Goal: Complete application form

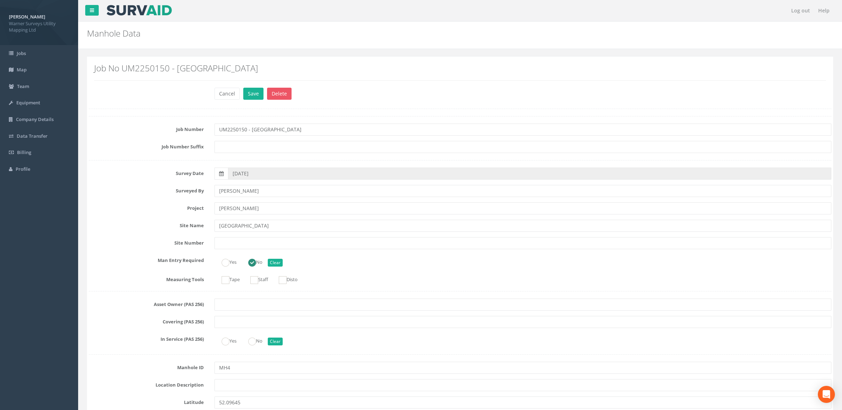
scroll to position [1332, 0]
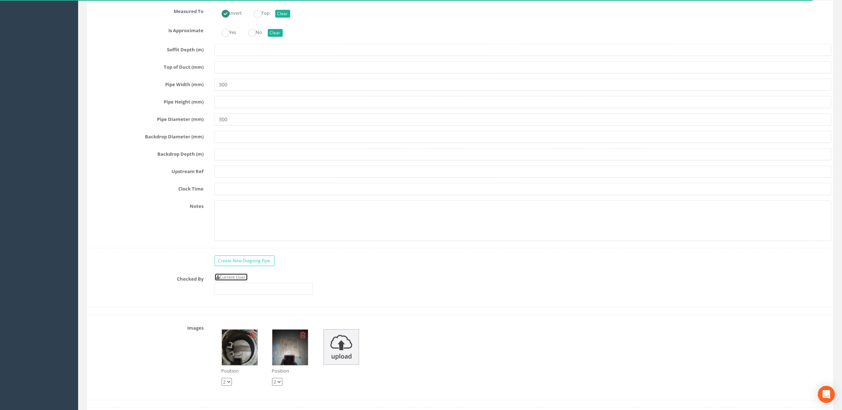
click at [232, 281] on link "Current User" at bounding box center [231, 278] width 33 height 8
type input "[PERSON_NAME]"
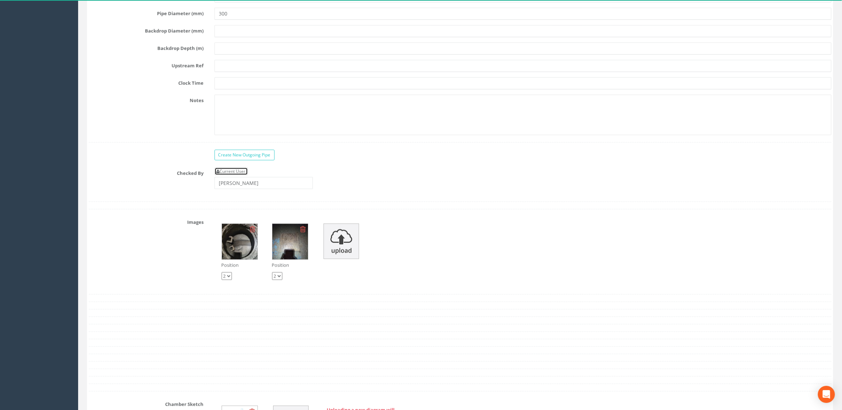
scroll to position [1451, 0]
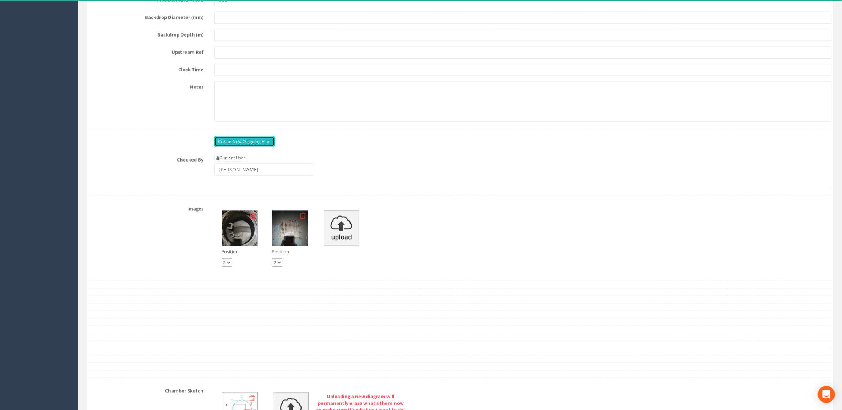
click at [260, 146] on link "Create New Outgoing Pipe" at bounding box center [245, 141] width 60 height 11
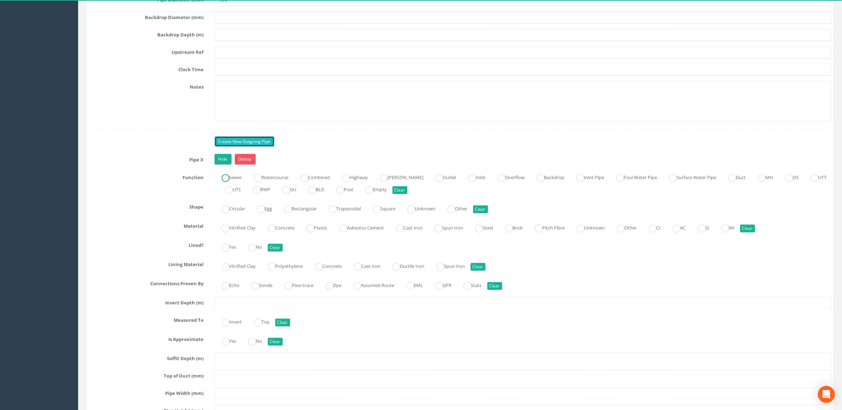
click at [222, 182] on ins at bounding box center [226, 178] width 8 height 8
radio input "true"
click at [228, 213] on ins at bounding box center [226, 210] width 8 height 8
radio input "true"
click at [273, 233] on ins at bounding box center [272, 229] width 8 height 8
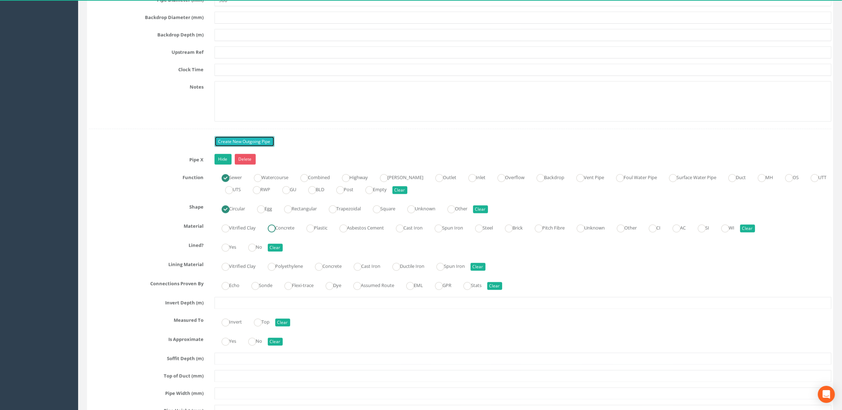
radio input "true"
click at [250, 252] on ins at bounding box center [252, 248] width 8 height 8
radio input "true"
click at [228, 290] on ins at bounding box center [226, 286] width 8 height 8
radio input "true"
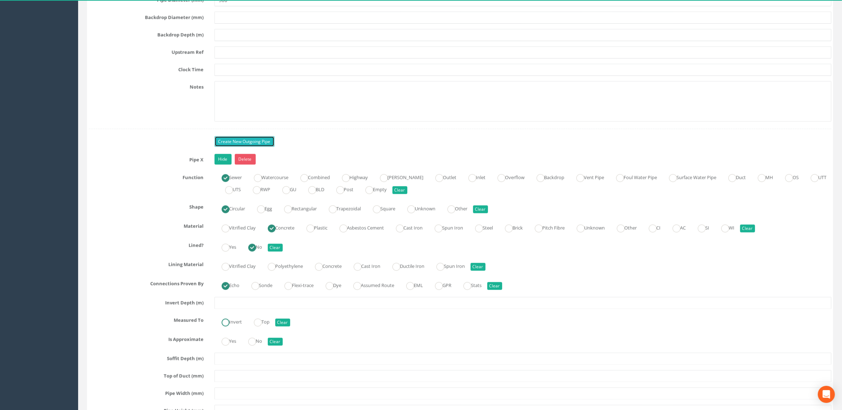
click at [226, 327] on ins at bounding box center [226, 323] width 8 height 8
radio input "true"
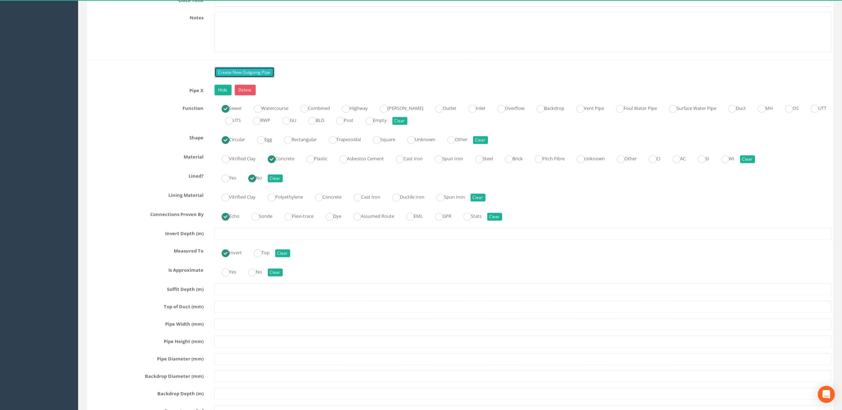
scroll to position [1585, 0]
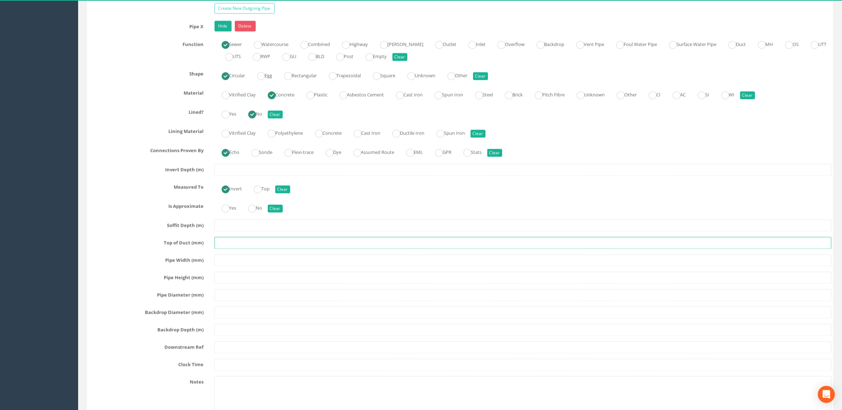
click at [237, 249] on input "text" at bounding box center [523, 243] width 617 height 12
click at [237, 267] on input "text" at bounding box center [523, 261] width 617 height 12
type input "300"
click at [234, 302] on input "text" at bounding box center [523, 296] width 617 height 12
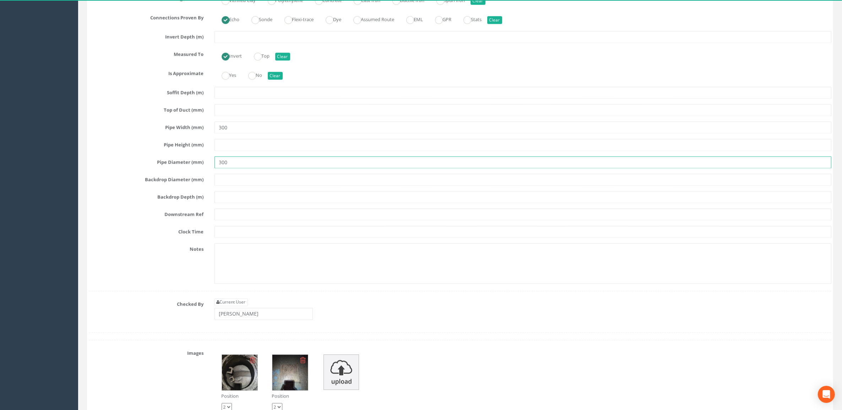
type input "300"
click at [232, 221] on input "text" at bounding box center [523, 215] width 617 height 12
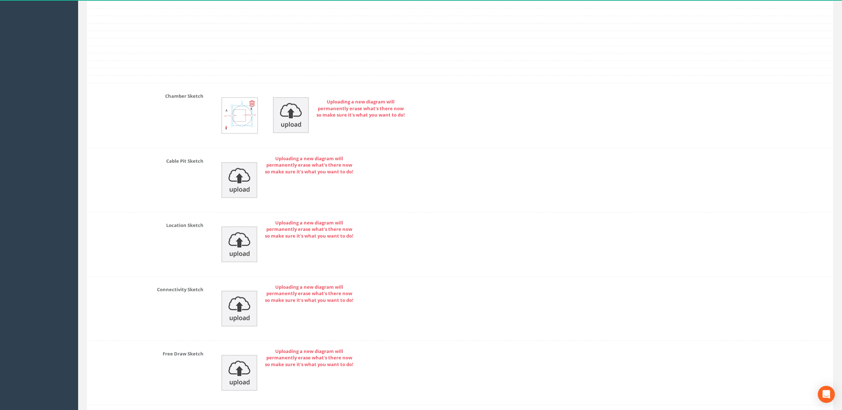
scroll to position [2219, 0]
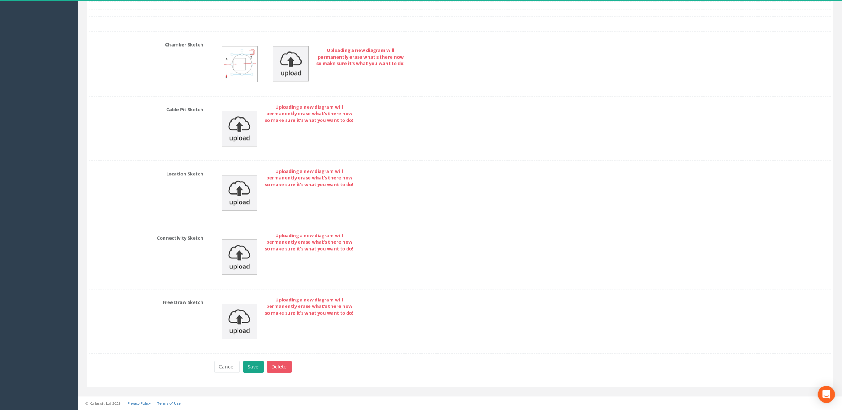
type input "MH5"
click at [255, 364] on button "Save" at bounding box center [253, 367] width 20 height 12
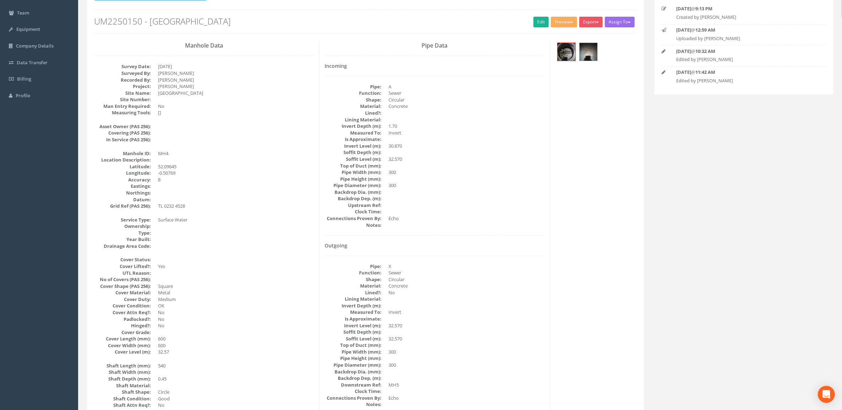
scroll to position [0, 0]
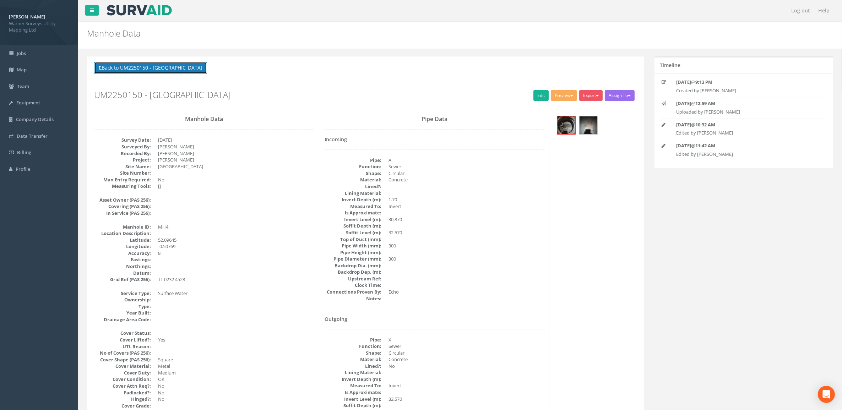
click at [173, 63] on button "Back to UM2250150 - [GEOGRAPHIC_DATA]" at bounding box center [150, 68] width 113 height 12
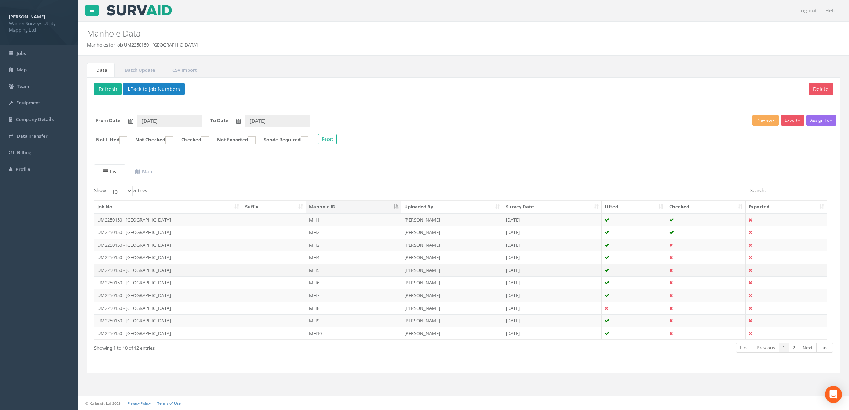
click at [354, 274] on td "MH5" at bounding box center [353, 270] width 95 height 13
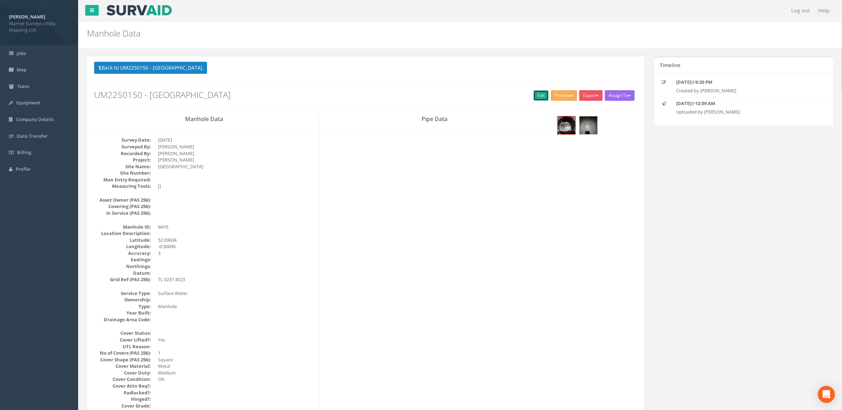
click at [540, 93] on link "Edit" at bounding box center [541, 95] width 15 height 11
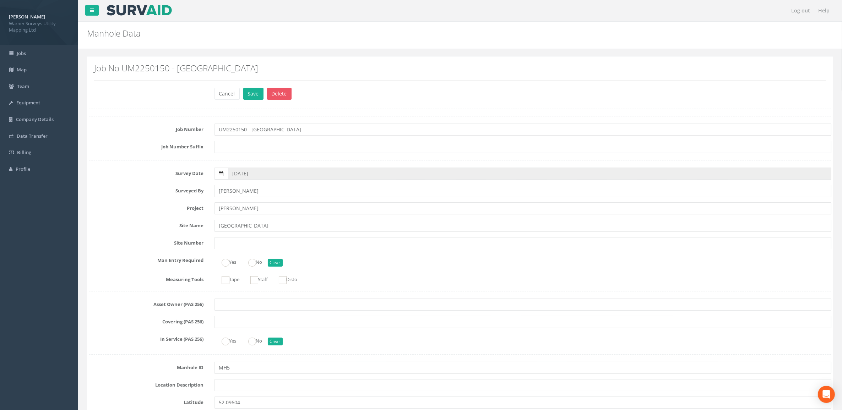
click at [219, 174] on icon at bounding box center [221, 173] width 5 height 5
click at [228, 174] on input "[DATE]" at bounding box center [530, 174] width 604 height 12
click at [233, 185] on th "‹" at bounding box center [235, 186] width 13 height 10
click at [290, 235] on span "19" at bounding box center [290, 234] width 13 height 9
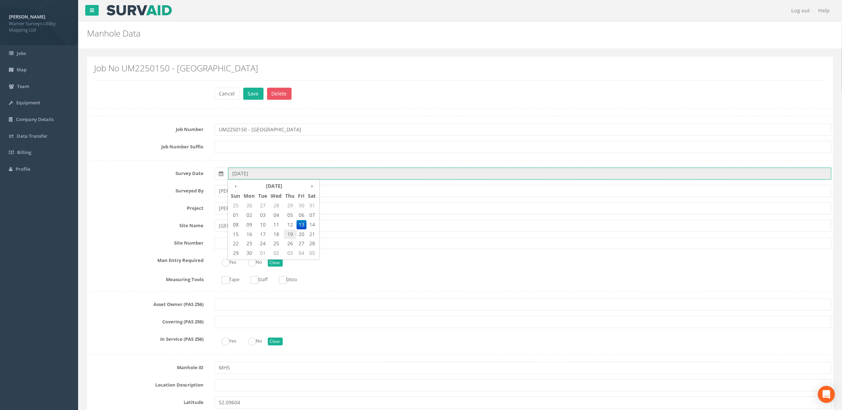
type input "[DATE]"
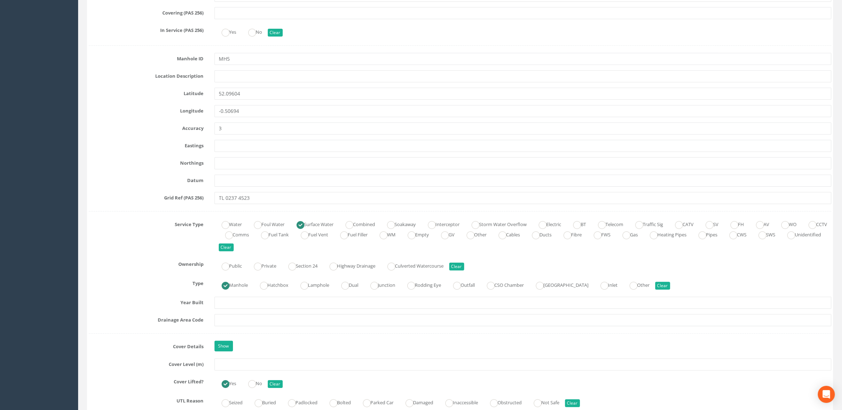
scroll to position [355, 0]
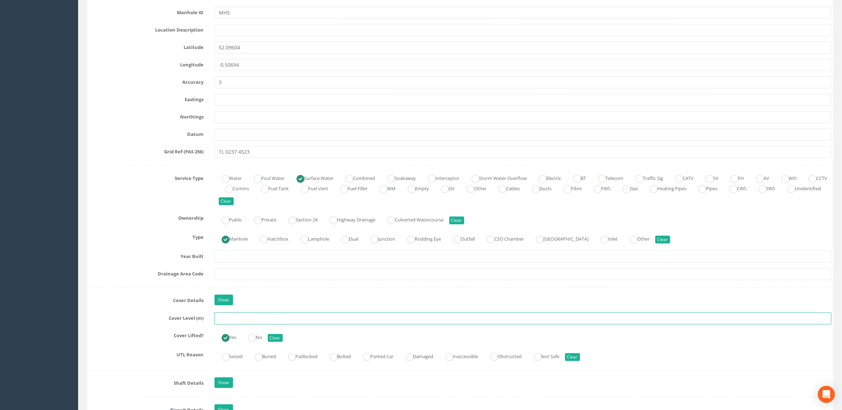
click at [245, 324] on input "text" at bounding box center [523, 319] width 617 height 12
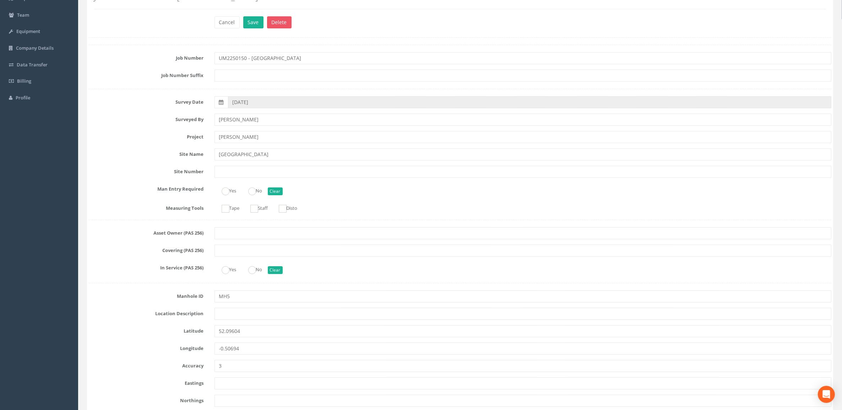
scroll to position [0, 0]
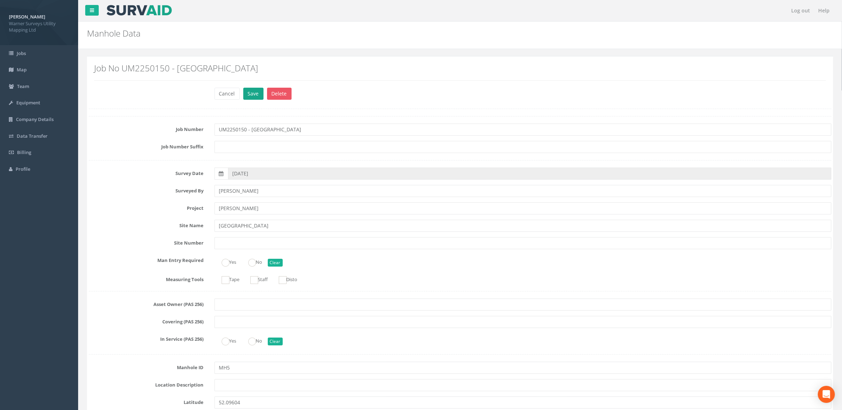
type input "32.29"
click at [252, 93] on button "Save" at bounding box center [253, 94] width 20 height 12
